Goal: Transaction & Acquisition: Purchase product/service

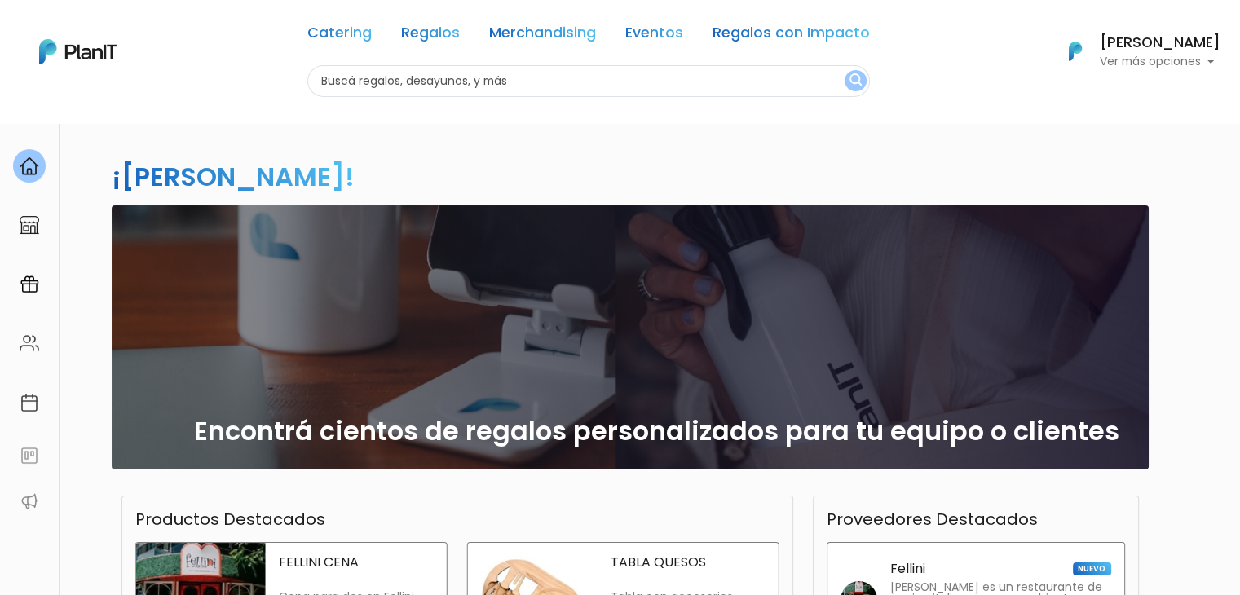
click at [1138, 56] on p "Ver más opciones" at bounding box center [1160, 61] width 121 height 11
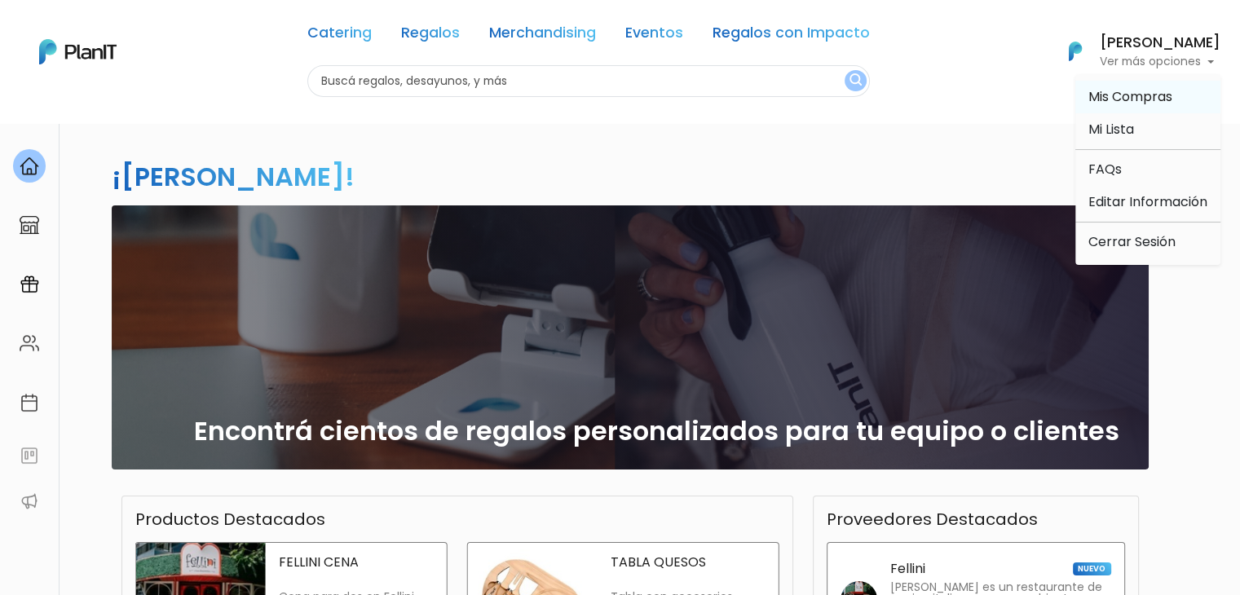
click at [1122, 96] on span "Mis Compras" at bounding box center [1130, 96] width 84 height 19
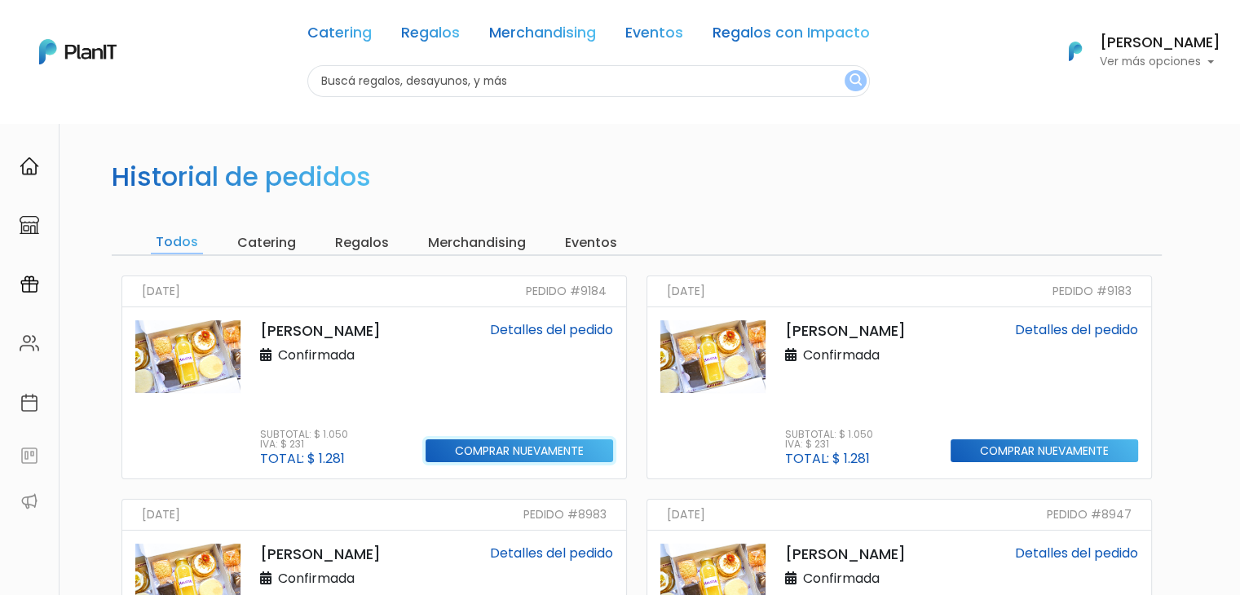
click at [506, 446] on input "Comprar nuevamente" at bounding box center [518, 451] width 187 height 24
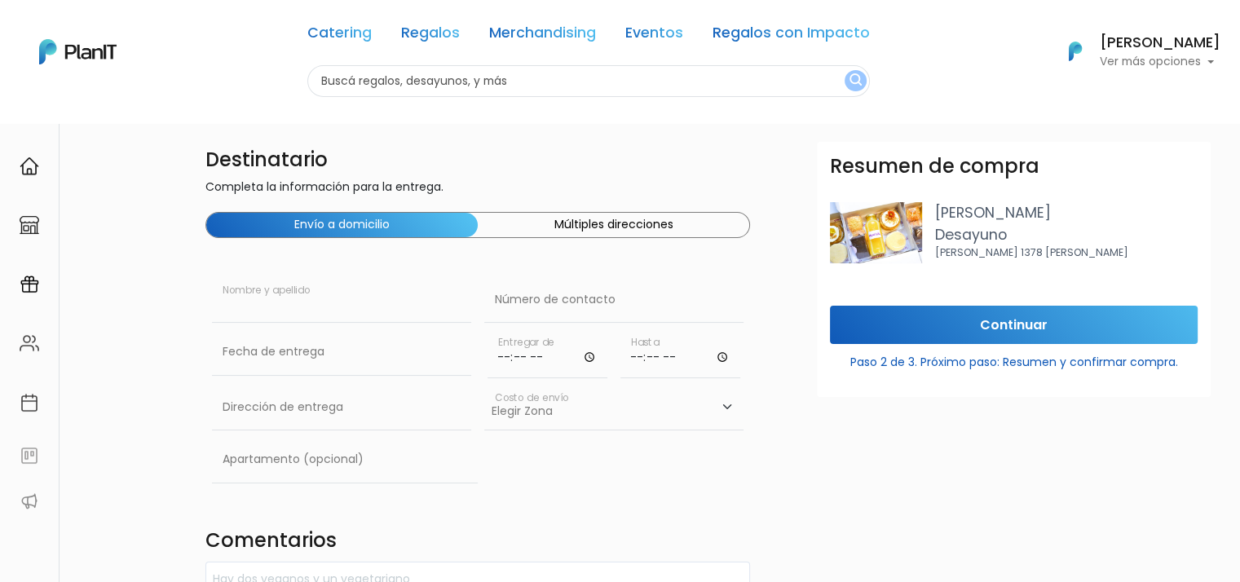
click at [309, 309] on input "text" at bounding box center [341, 300] width 259 height 46
paste input "Lucas Ramos"
type input "Lucas Ramos"
click at [558, 304] on input "text" at bounding box center [613, 300] width 259 height 46
paste input "095 004 879"
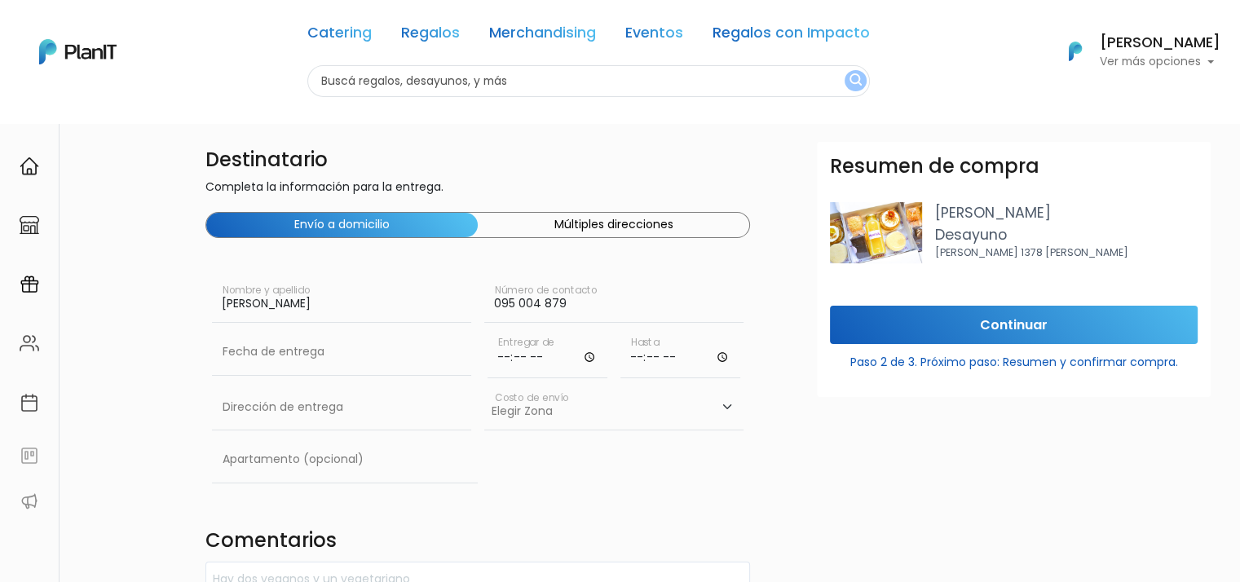
type input "095 004 879"
click at [328, 357] on input "text" at bounding box center [341, 352] width 259 height 46
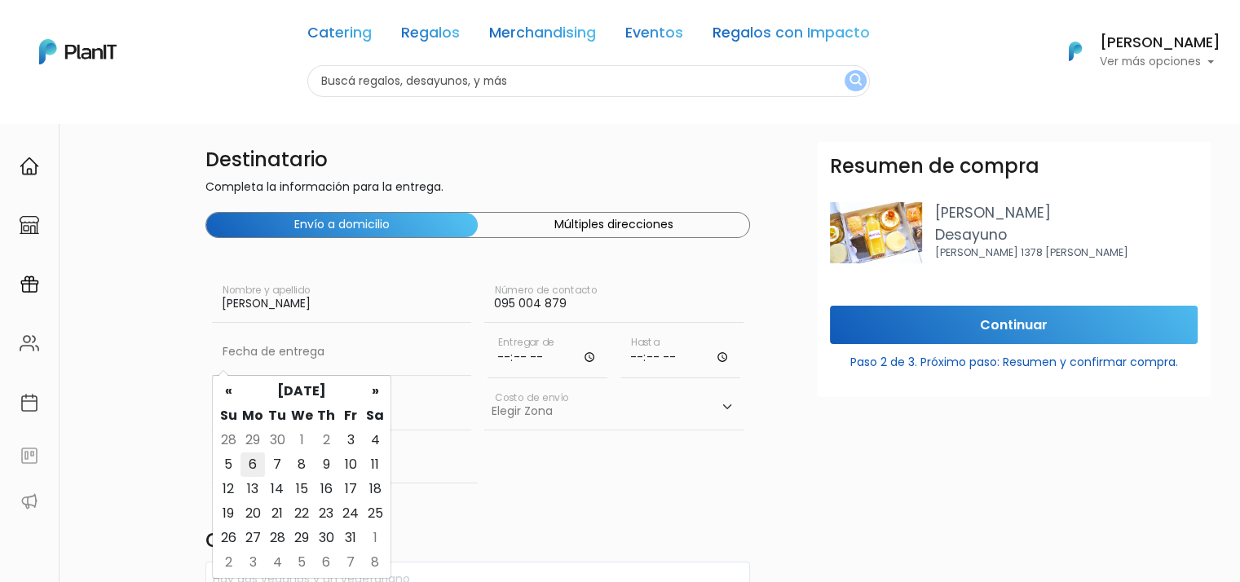
click at [258, 468] on td "6" at bounding box center [252, 464] width 24 height 24
type input "06/10/2025"
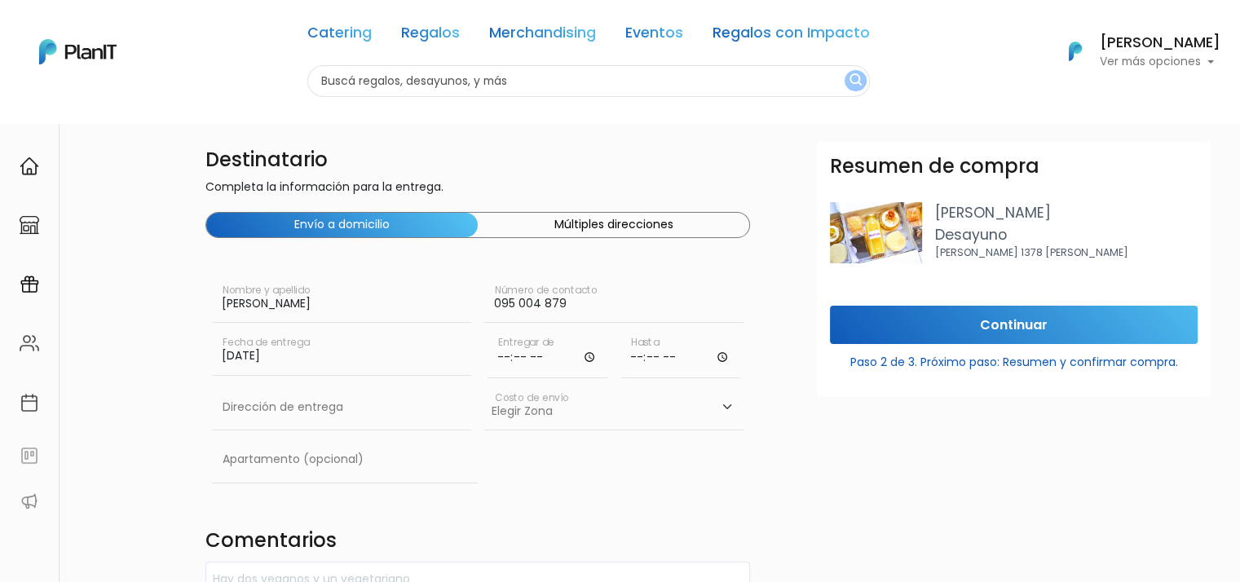
click at [527, 358] on input "time" at bounding box center [547, 353] width 120 height 49
type input "09:00"
type input "11:00"
click at [300, 405] on input "text" at bounding box center [341, 408] width 259 height 46
paste input "Constituyente 1891"
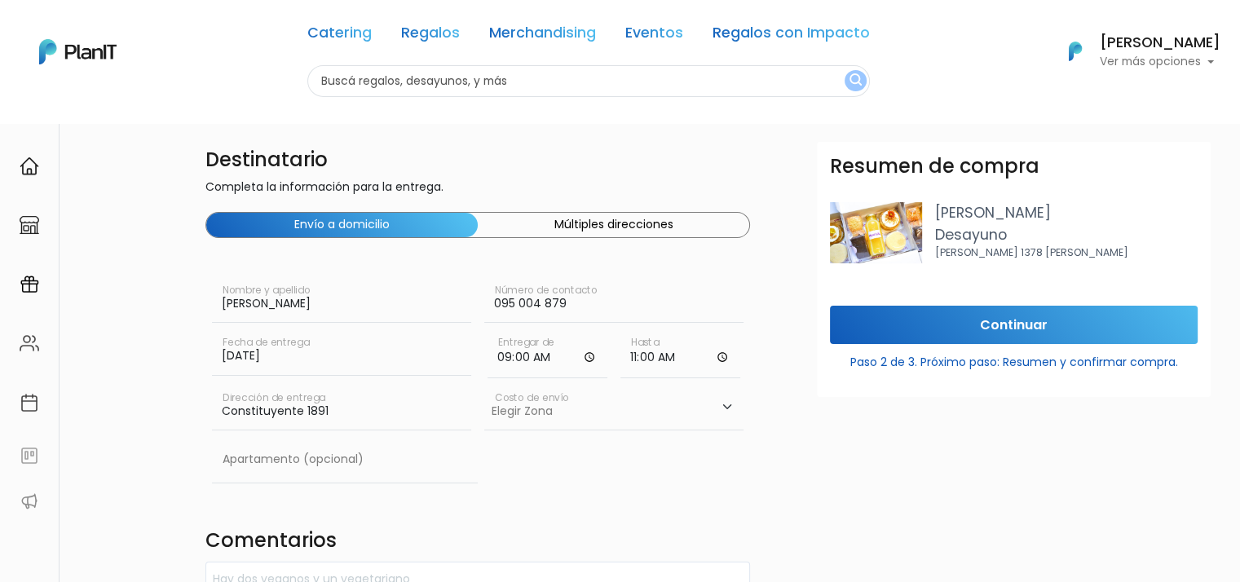
type input "Constituyente 1891"
click at [593, 406] on select "Elegir Zona Zona américa- $600 Oficina- $0 Montevideo- $250" at bounding box center [613, 408] width 259 height 46
select select "10"
click at [484, 385] on select "Elegir Zona Zona américa- $600 Oficina- $0 Montevideo- $250" at bounding box center [613, 408] width 259 height 46
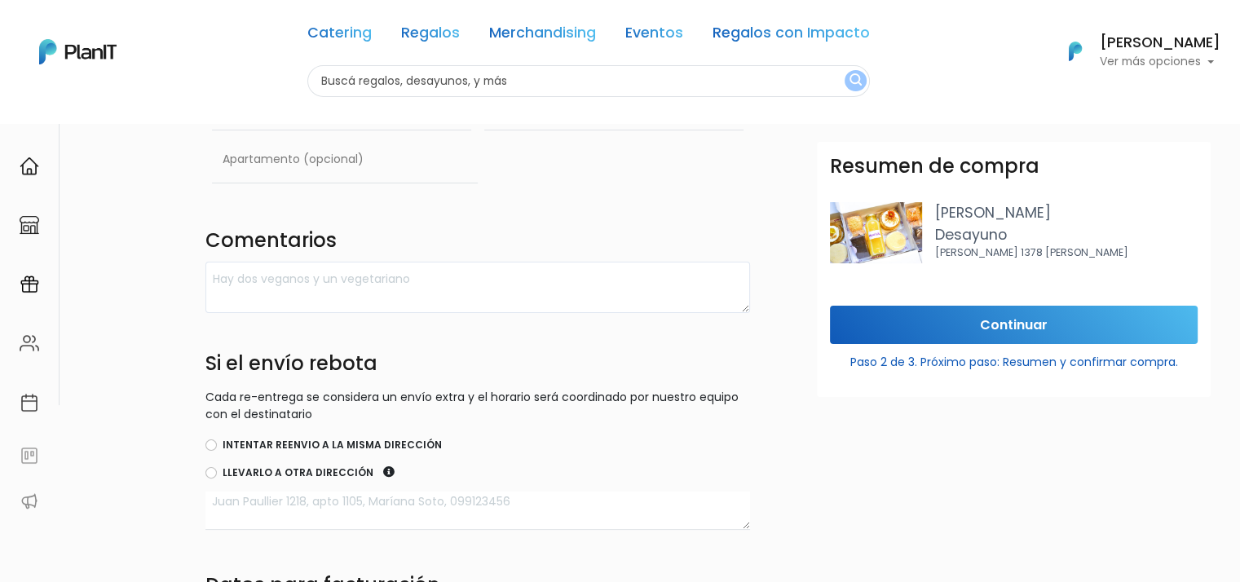
scroll to position [304, 0]
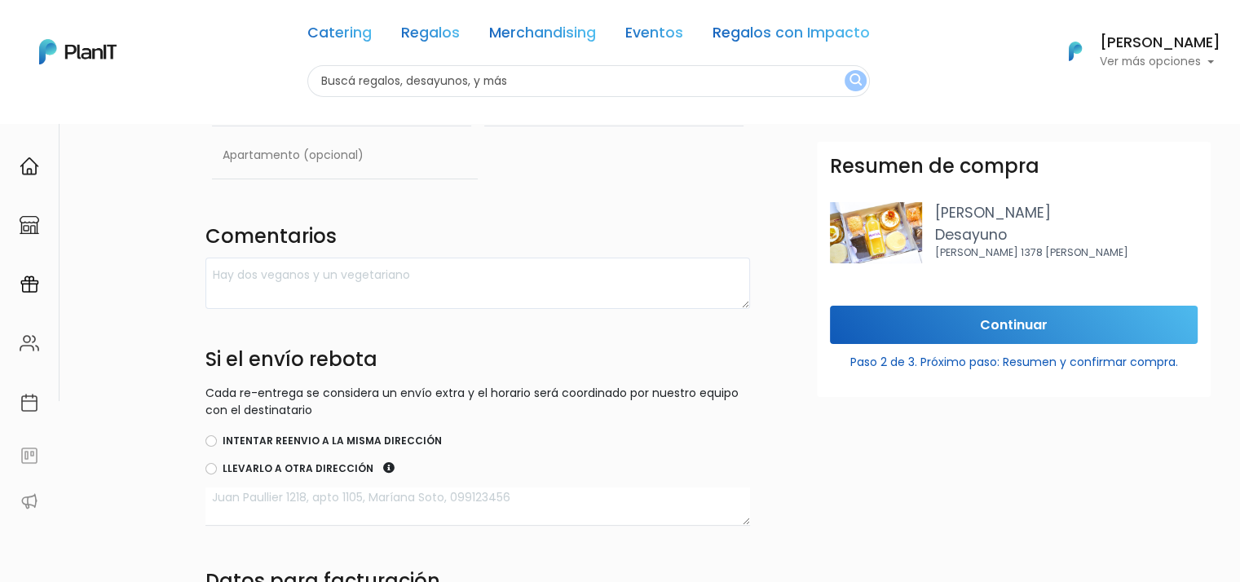
click at [306, 434] on label "Intentar reenvio a la misma dirección" at bounding box center [332, 441] width 219 height 15
click at [217, 435] on input "Intentar reenvio a la misma dirección" at bounding box center [210, 440] width 11 height 11
radio input "true"
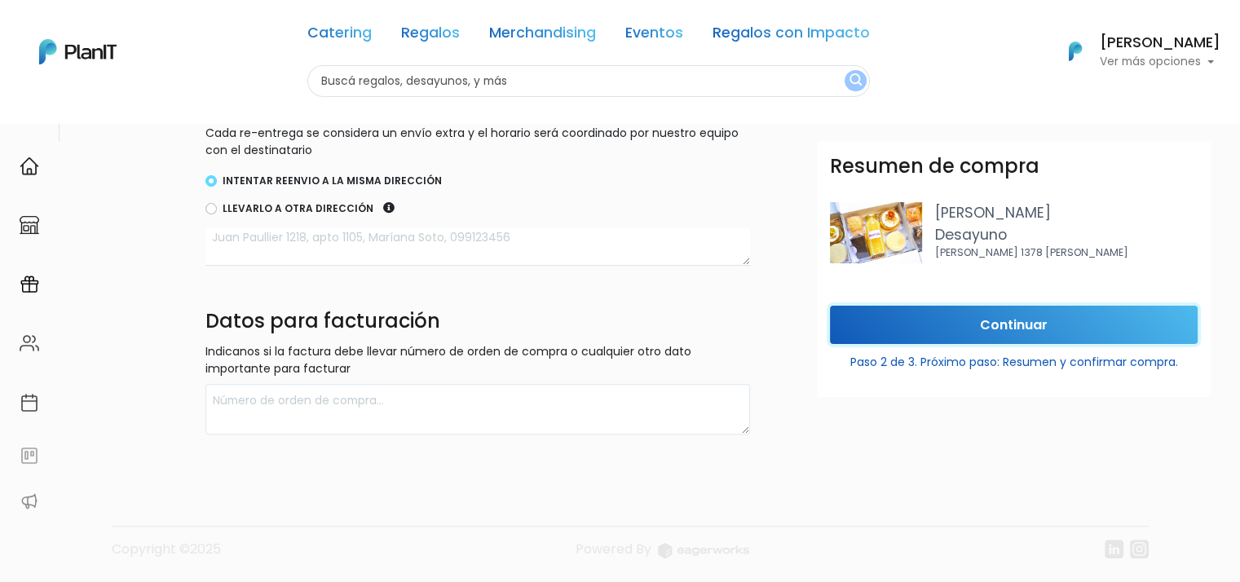
click at [936, 329] on input "Continuar" at bounding box center [1014, 325] width 368 height 38
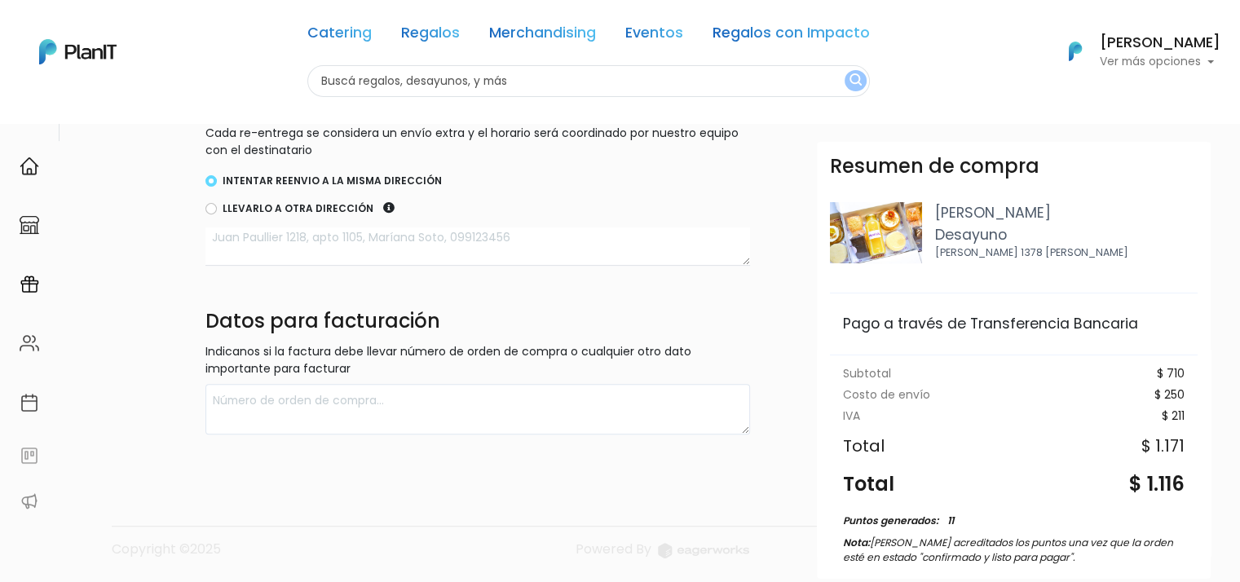
scroll to position [140, 0]
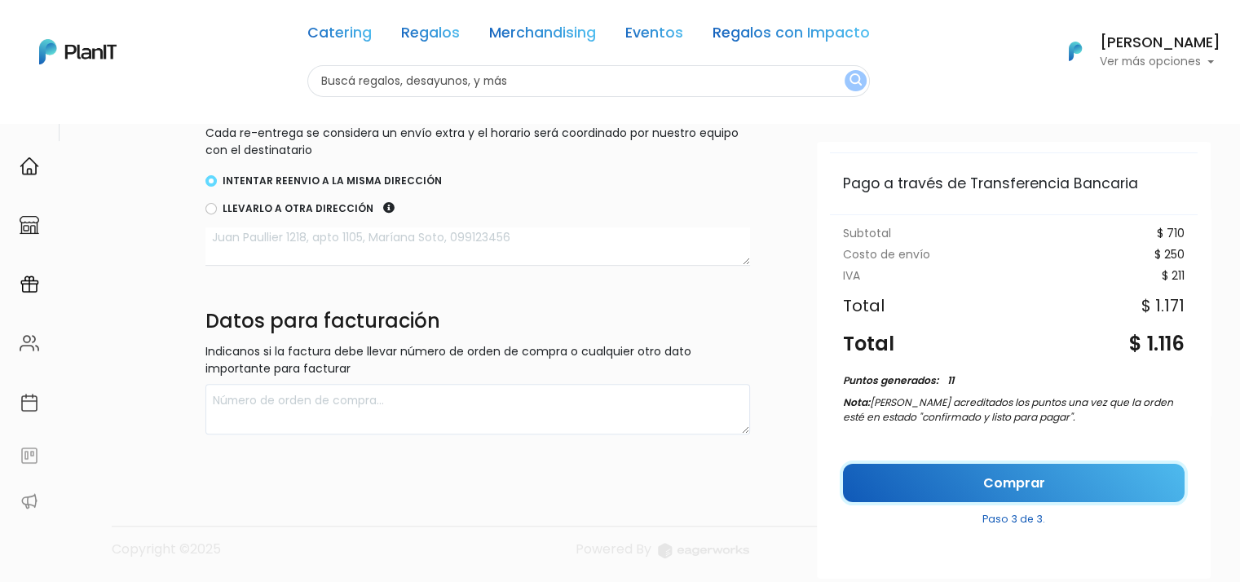
click at [974, 483] on link "Comprar" at bounding box center [1014, 483] width 342 height 38
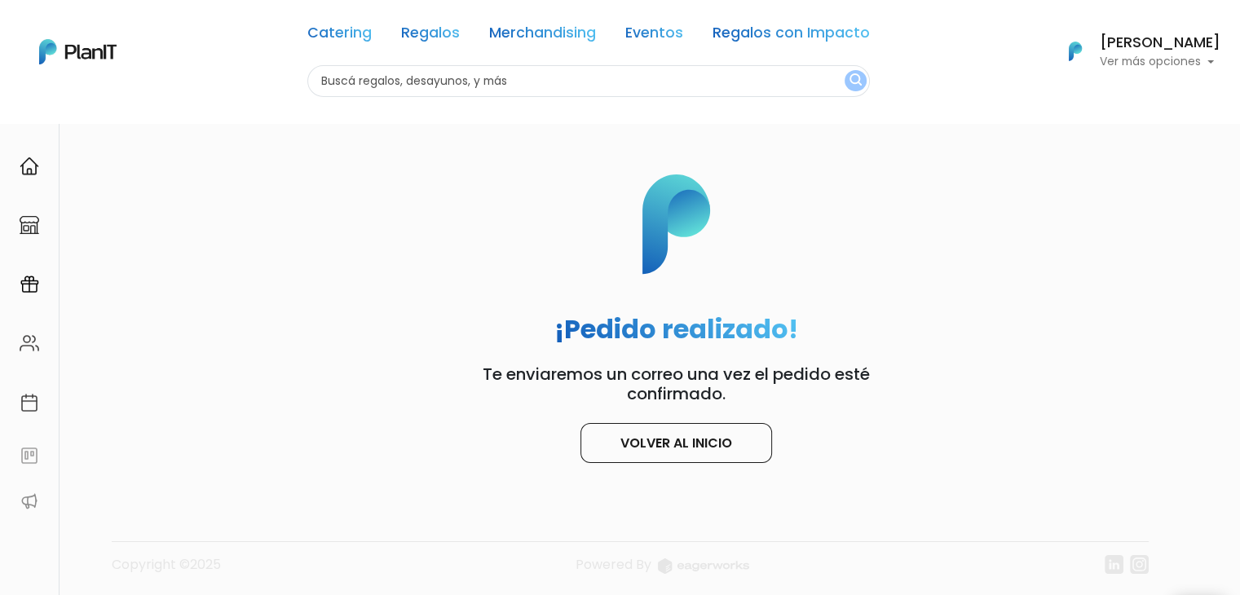
click at [1118, 63] on p "Ver más opciones" at bounding box center [1160, 61] width 121 height 11
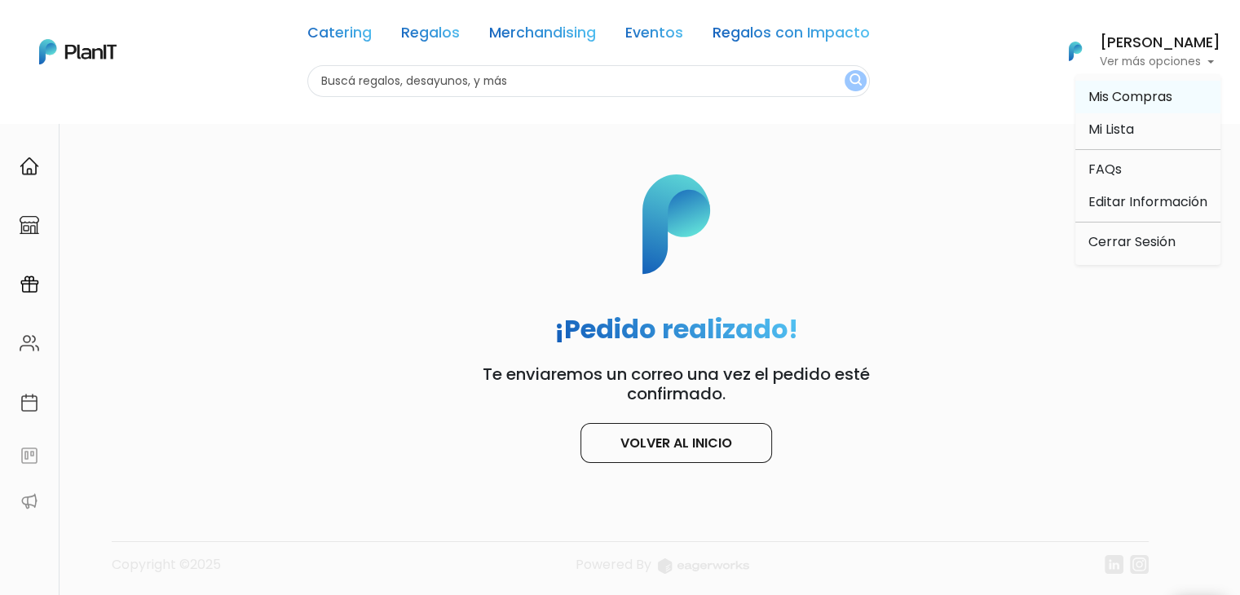
click at [1113, 98] on span "Mis Compras" at bounding box center [1130, 96] width 84 height 19
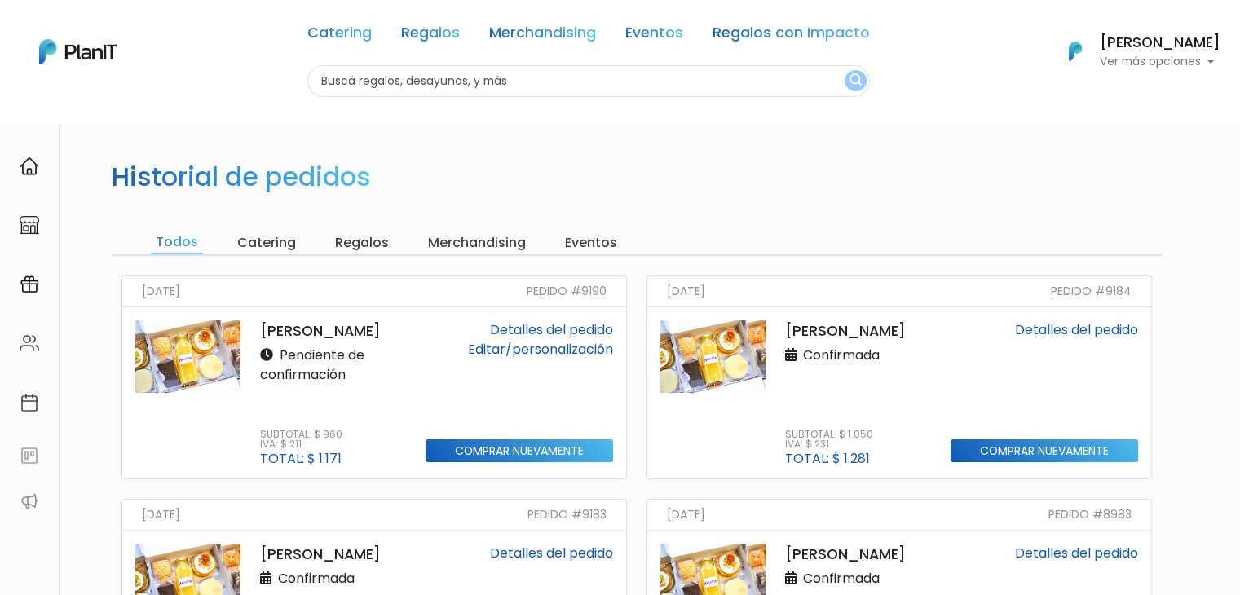
click at [532, 343] on link "Editar/personalización" at bounding box center [540, 349] width 145 height 19
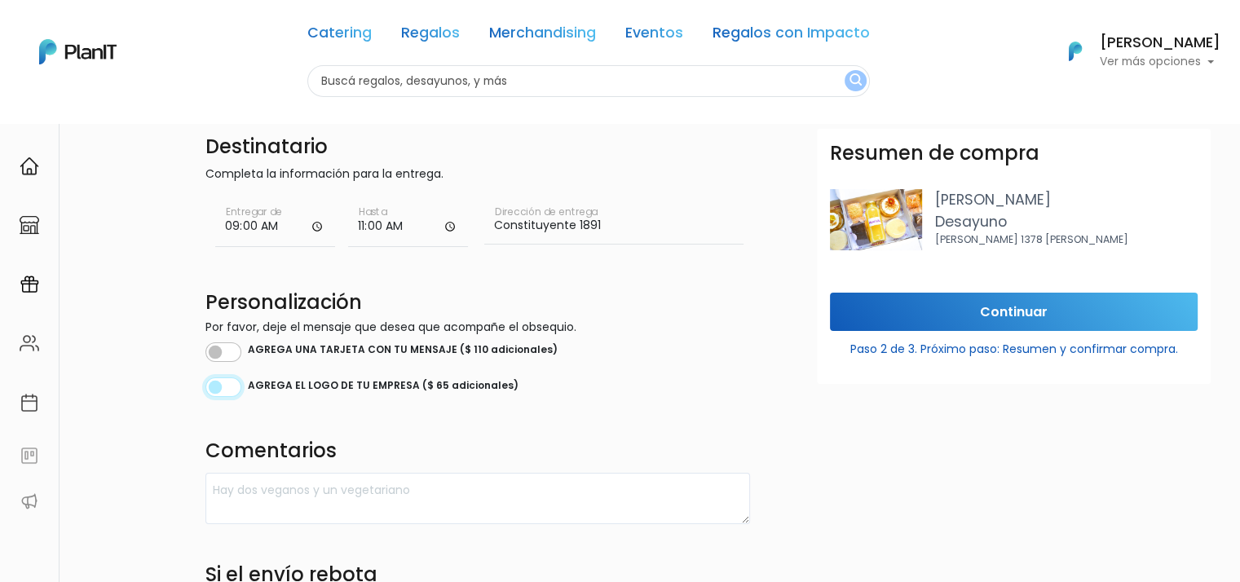
click at [231, 393] on input "checkbox" at bounding box center [223, 387] width 36 height 20
checkbox input "true"
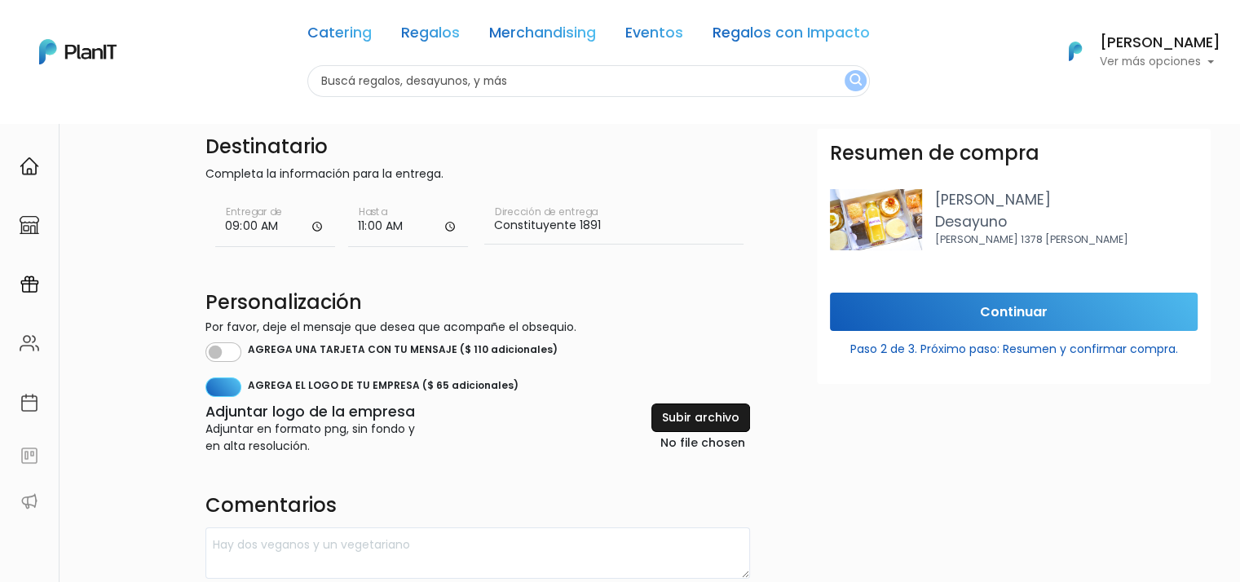
click at [727, 420] on input "file" at bounding box center [662, 428] width 174 height 51
type input "C:\fakepath\WhatsApp Image [DATE] 10.29.29.jpeg"
click at [1008, 313] on input "Continuar" at bounding box center [1014, 312] width 368 height 38
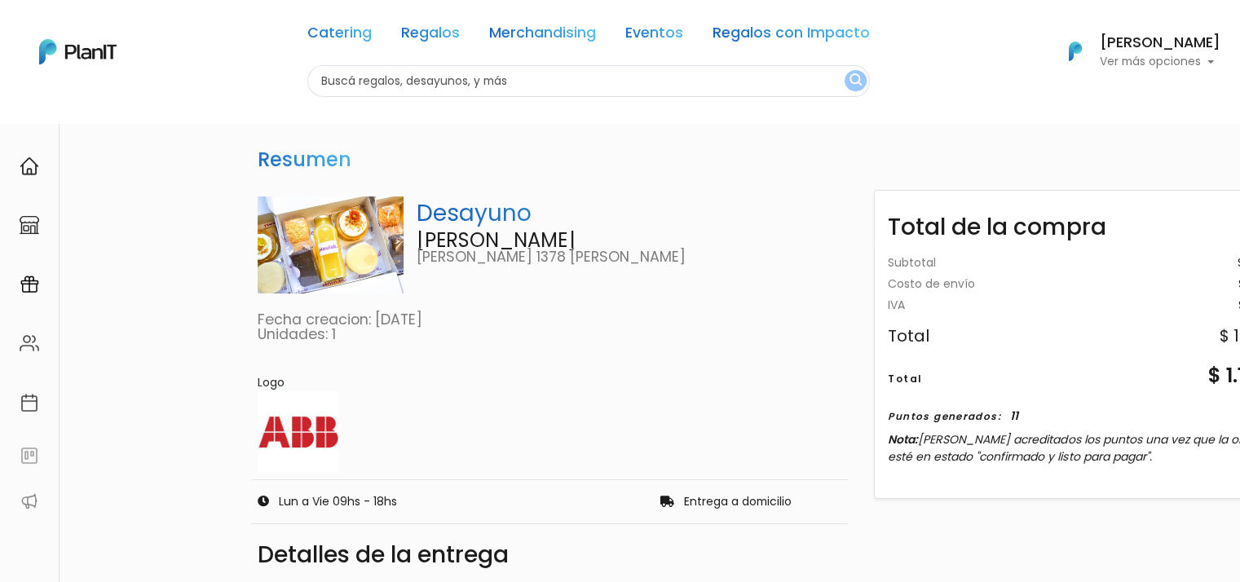
click at [1134, 56] on p "Ver más opciones" at bounding box center [1160, 61] width 121 height 11
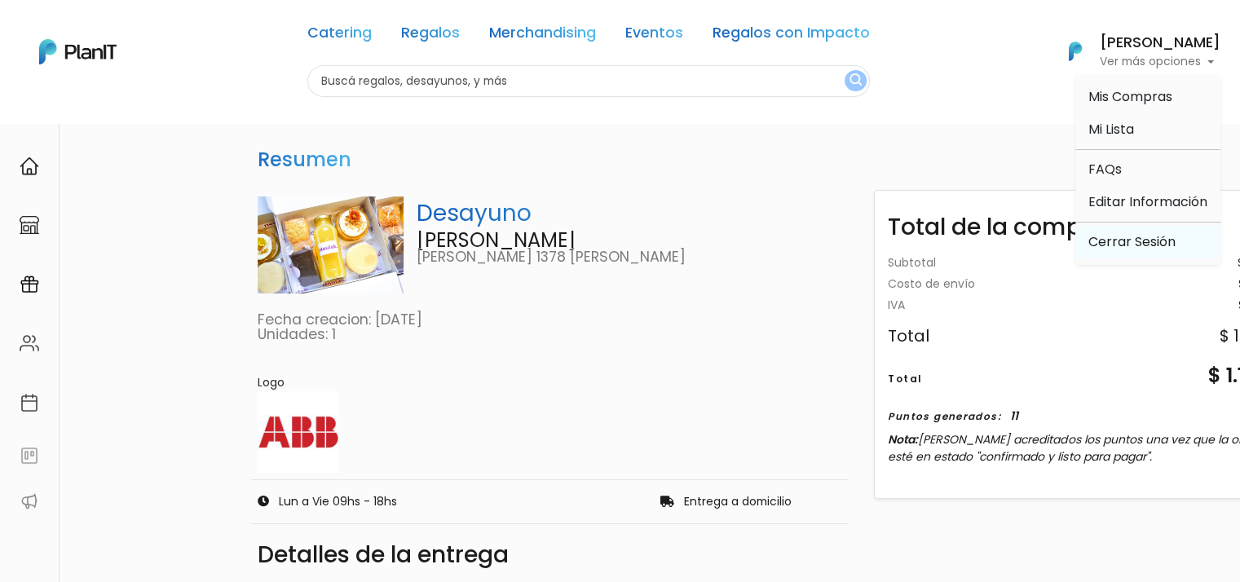
click at [1118, 234] on link "Cerrar Sesión" at bounding box center [1147, 242] width 145 height 33
